Goal: Check status: Check status

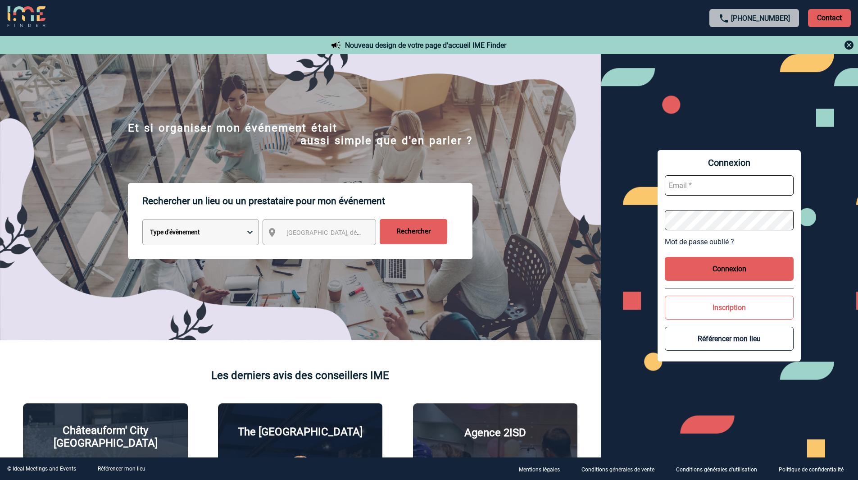
click at [726, 177] on input "text" at bounding box center [729, 185] width 129 height 20
type input "lucas.alstadt@hilti.com"
click at [724, 272] on button "Connexion" at bounding box center [729, 269] width 129 height 24
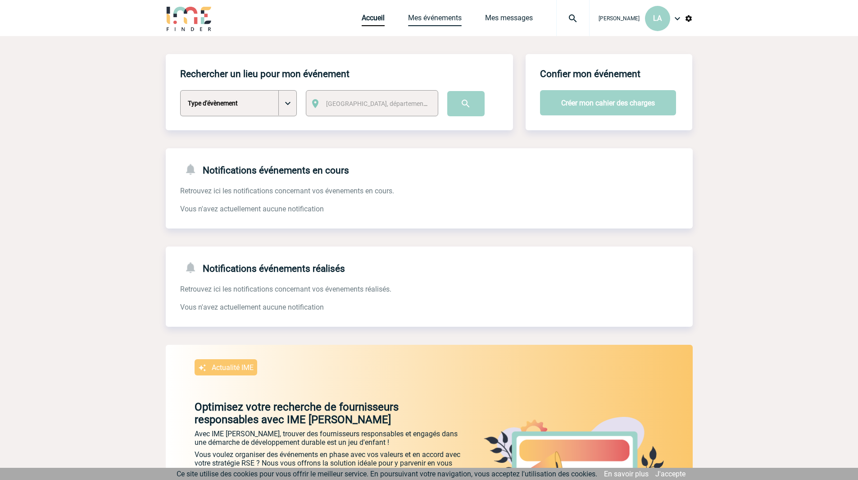
click at [441, 24] on link "Mes événements" at bounding box center [435, 20] width 54 height 13
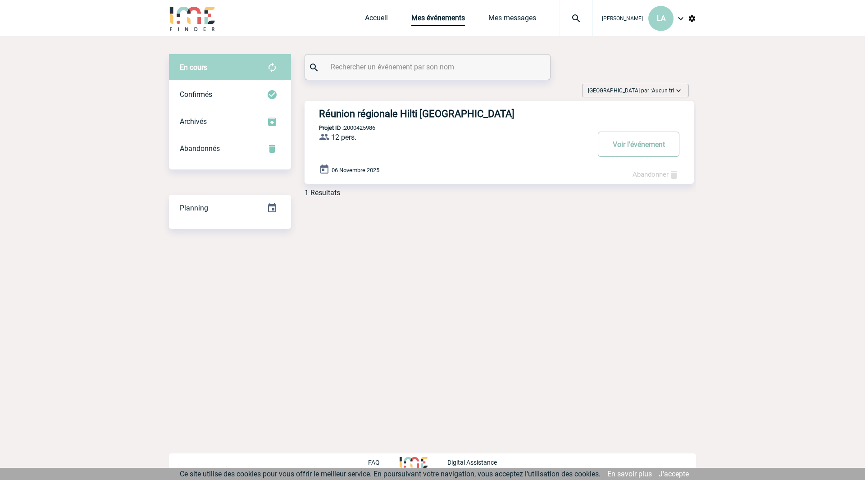
click at [645, 144] on button "Voir l'événement" at bounding box center [639, 143] width 82 height 25
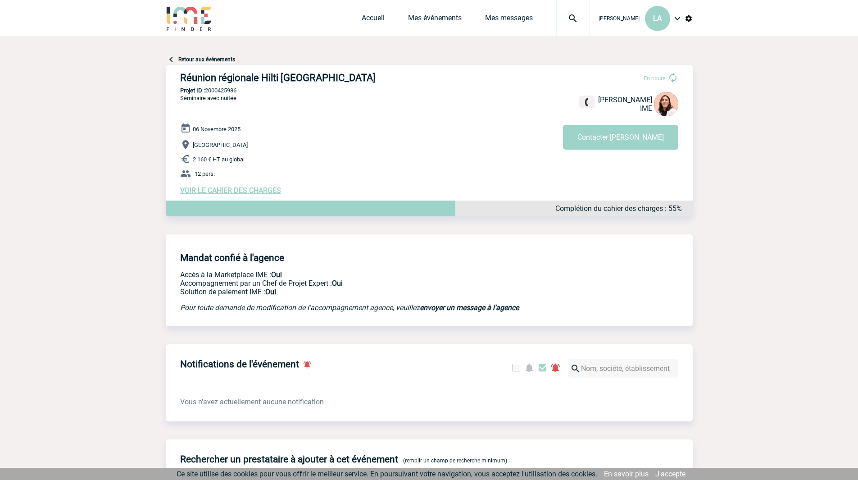
click at [269, 187] on div "06 Novembre 2025 Toulon 2 160 € HT au global 12 pers. VOIR LE CAHIER DES CHARGE…" at bounding box center [436, 159] width 512 height 72
click at [275, 190] on span "VOIR LE CAHIER DES CHARGES" at bounding box center [230, 190] width 101 height 9
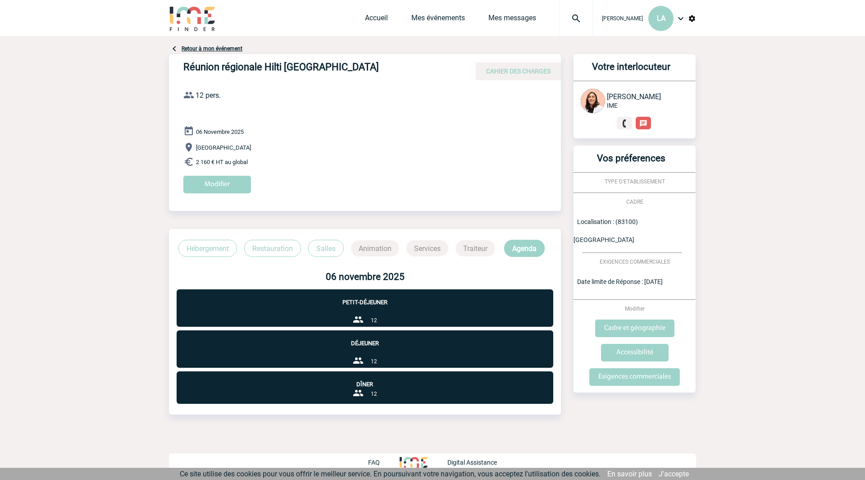
click at [364, 386] on p "Dîner" at bounding box center [365, 379] width 376 height 16
click at [206, 249] on p "Hébergement" at bounding box center [207, 248] width 59 height 17
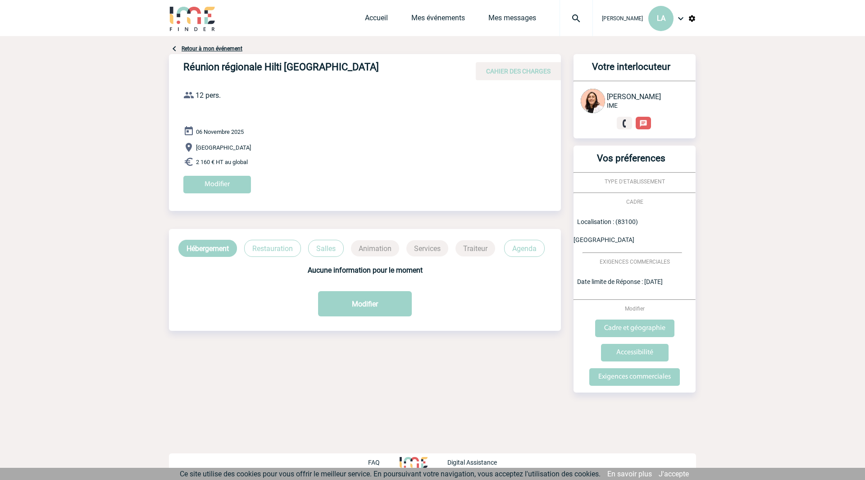
click at [248, 245] on p "Restauration" at bounding box center [272, 248] width 57 height 17
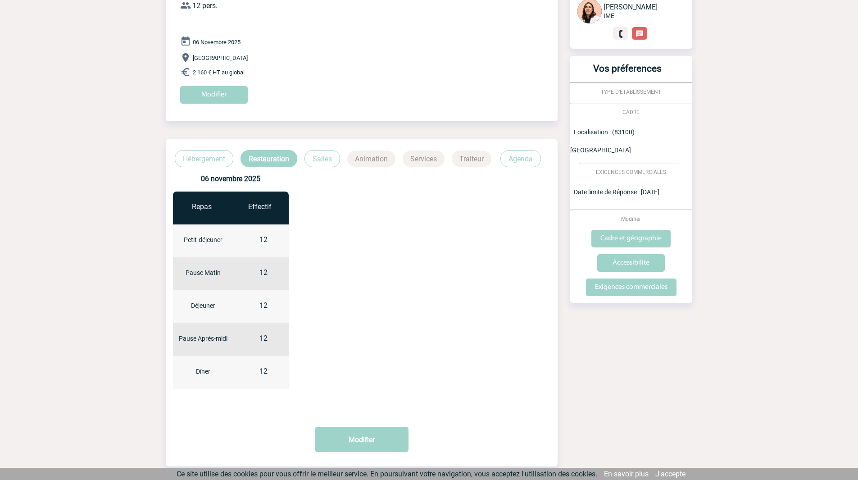
scroll to position [90, 0]
click at [323, 154] on p "Salles" at bounding box center [322, 157] width 36 height 17
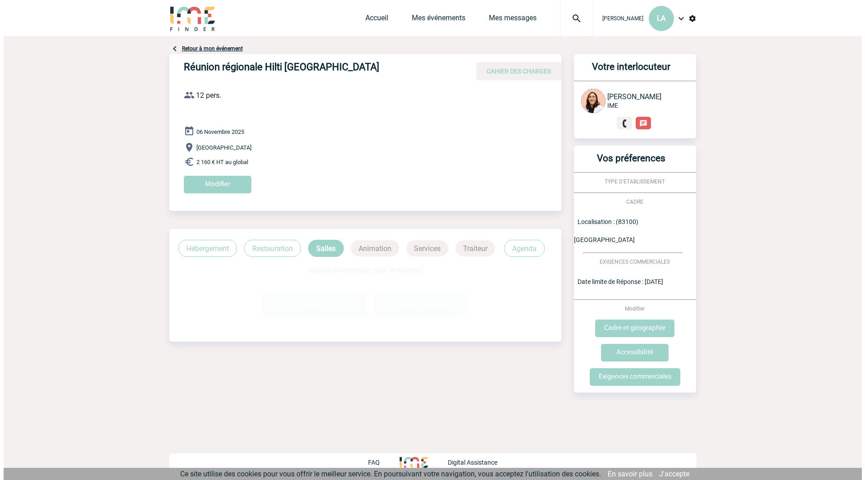
scroll to position [0, 0]
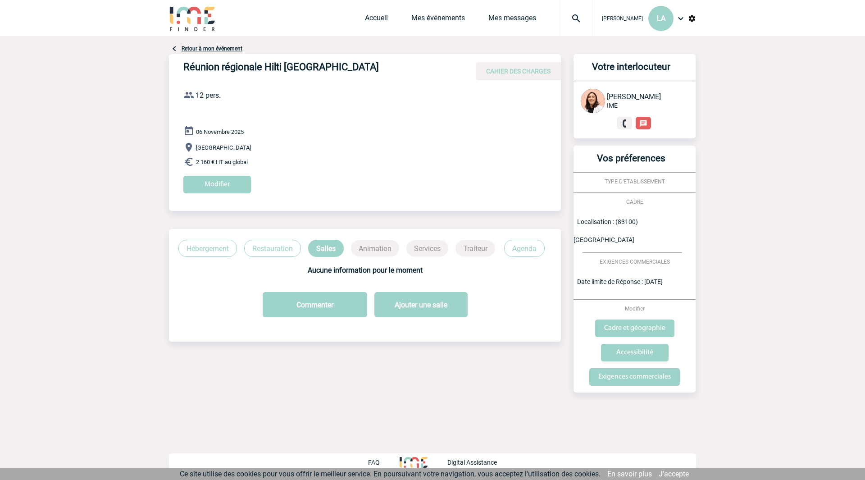
click at [524, 412] on div "Retour à mon événement Réunion régionale [GEOGRAPHIC_DATA] [GEOGRAPHIC_DATA] CA…" at bounding box center [432, 235] width 527 height 399
